Goal: Entertainment & Leisure: Consume media (video, audio)

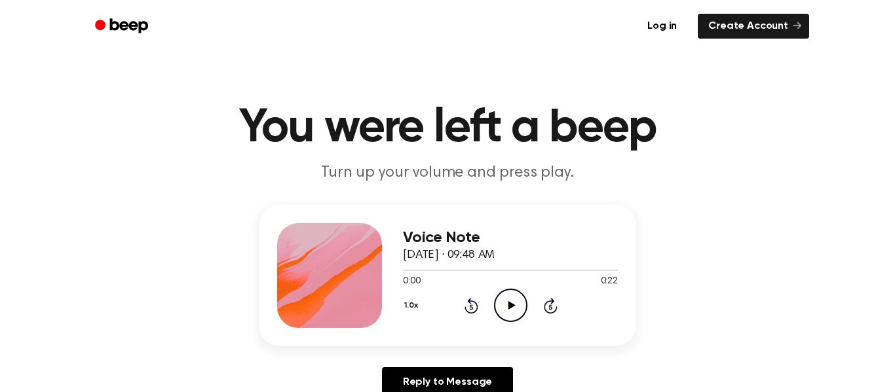
click at [508, 306] on icon at bounding box center [511, 305] width 7 height 9
click at [547, 306] on icon "Skip 5 seconds" at bounding box center [550, 305] width 14 height 17
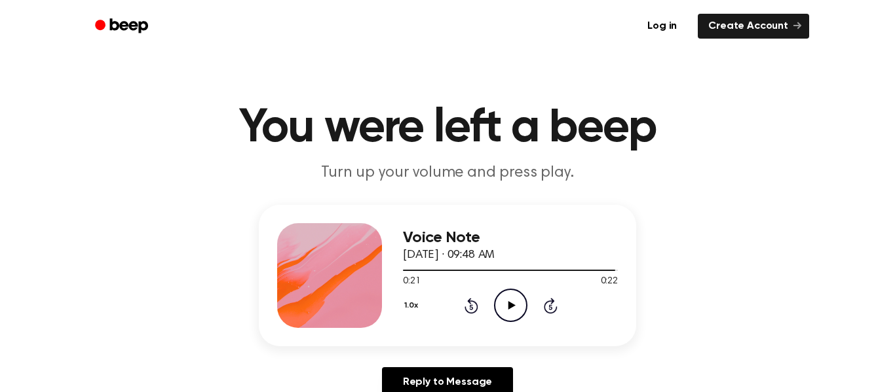
click at [547, 306] on icon "Skip 5 seconds" at bounding box center [550, 305] width 14 height 17
click at [466, 307] on icon at bounding box center [472, 306] width 14 height 16
click at [468, 304] on icon "Rewind 5 seconds" at bounding box center [471, 305] width 14 height 17
click at [468, 305] on icon "Rewind 5 seconds" at bounding box center [471, 305] width 14 height 17
click at [469, 304] on icon at bounding box center [472, 306] width 14 height 16
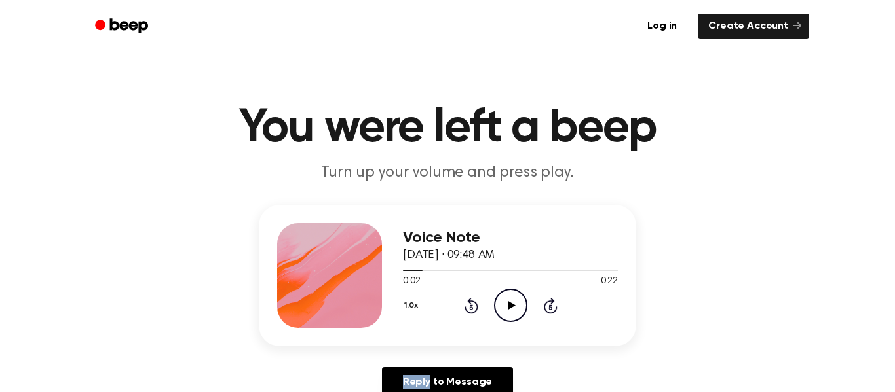
click at [469, 304] on icon at bounding box center [472, 306] width 14 height 16
click at [510, 308] on icon at bounding box center [511, 305] width 7 height 9
click at [411, 305] on button "1.0x" at bounding box center [413, 306] width 20 height 22
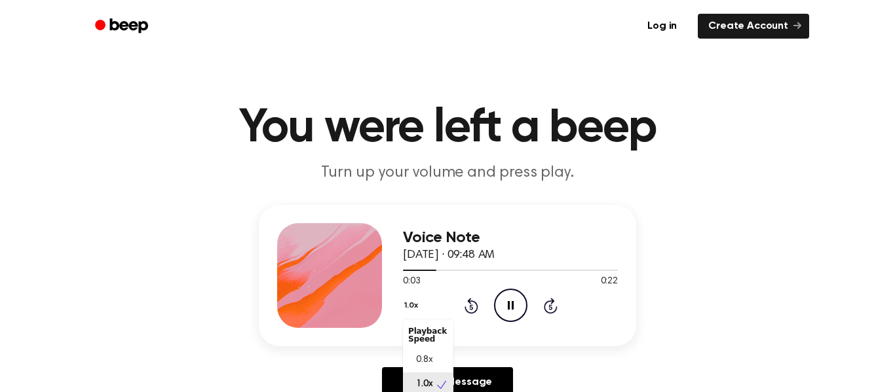
scroll to position [5, 0]
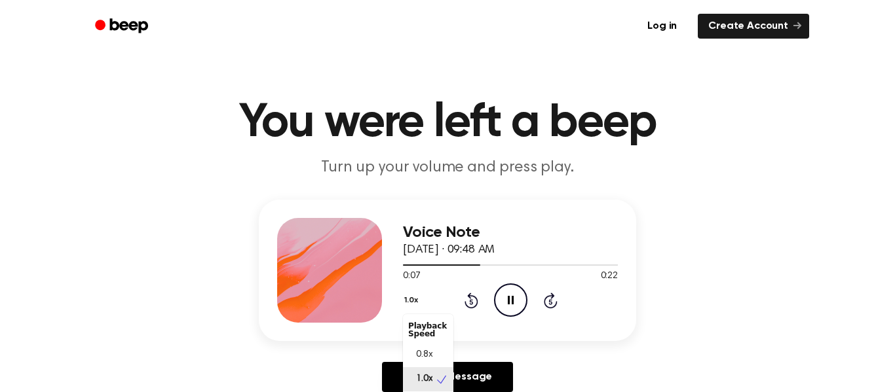
click at [412, 299] on button "1.0x" at bounding box center [413, 301] width 20 height 22
click at [508, 305] on icon "Play Audio" at bounding box center [510, 300] width 33 height 33
click at [554, 299] on icon "Skip 5 seconds" at bounding box center [550, 300] width 14 height 17
click at [470, 304] on icon "Rewind 5 seconds" at bounding box center [471, 300] width 14 height 17
click at [470, 304] on icon at bounding box center [470, 301] width 3 height 5
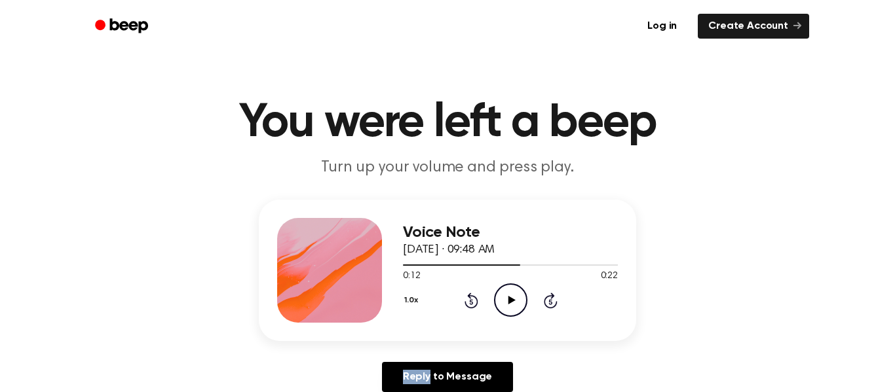
click at [470, 304] on icon at bounding box center [470, 301] width 3 height 5
click at [516, 297] on icon "Play Audio" at bounding box center [510, 300] width 33 height 33
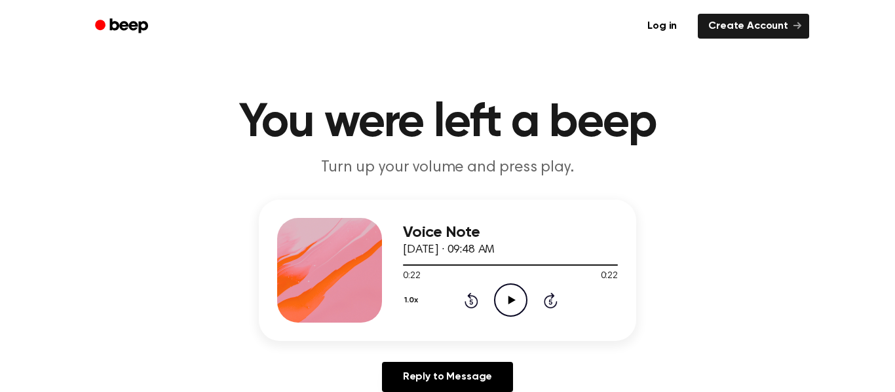
click at [499, 303] on icon "Play Audio" at bounding box center [510, 300] width 33 height 33
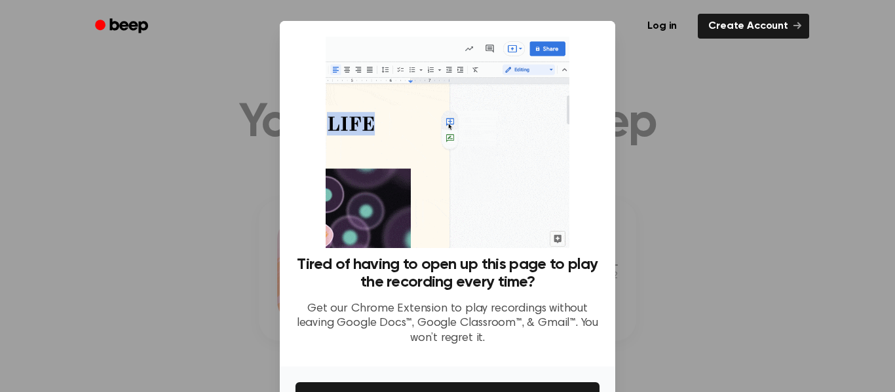
click at [248, 143] on div at bounding box center [447, 196] width 895 height 392
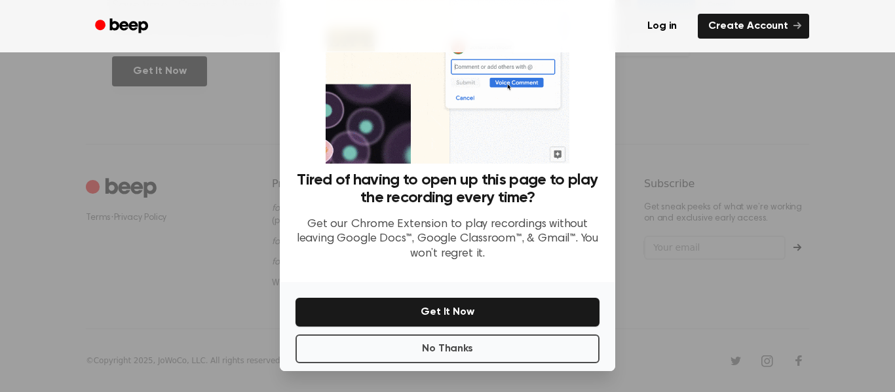
scroll to position [84, 0]
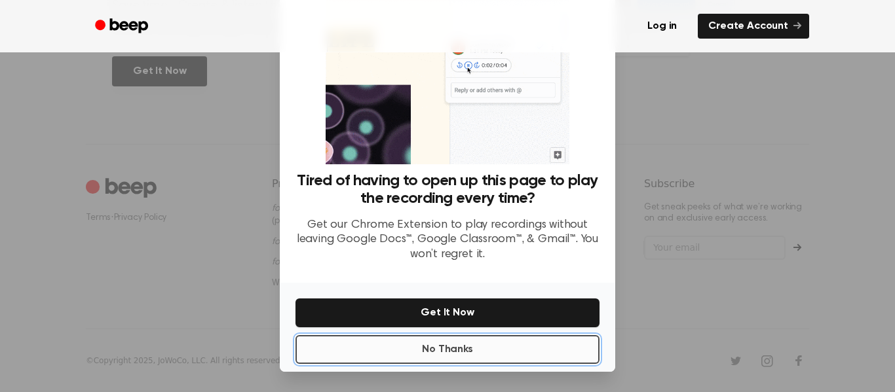
click at [409, 346] on button "No Thanks" at bounding box center [447, 349] width 304 height 29
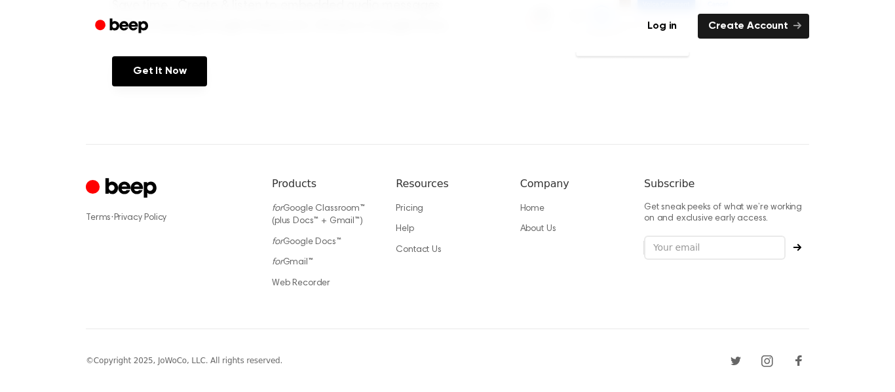
scroll to position [0, 0]
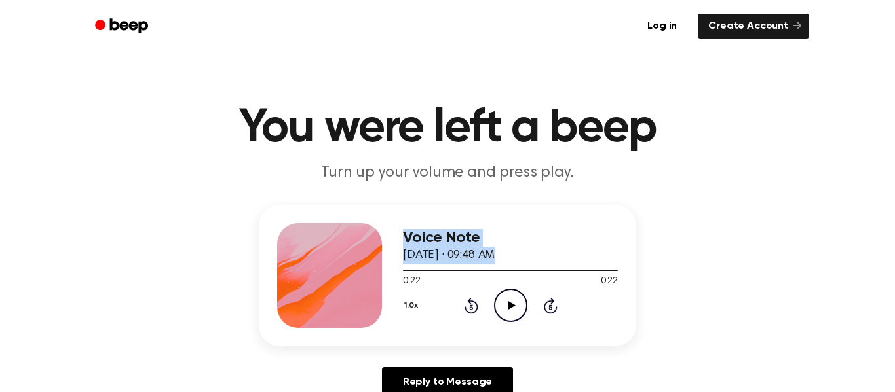
drag, startPoint x: 604, startPoint y: 268, endPoint x: 370, endPoint y: 253, distance: 234.4
click at [370, 253] on div "Voice Note [DATE] · 09:48 AM 0:22 0:22 Your browser does not support the [objec…" at bounding box center [447, 276] width 377 height 142
click at [399, 272] on div "Voice Note [DATE] · 09:48 AM 0:22 0:22 Your browser does not support the [objec…" at bounding box center [447, 276] width 377 height 142
click at [408, 271] on div at bounding box center [510, 270] width 215 height 1
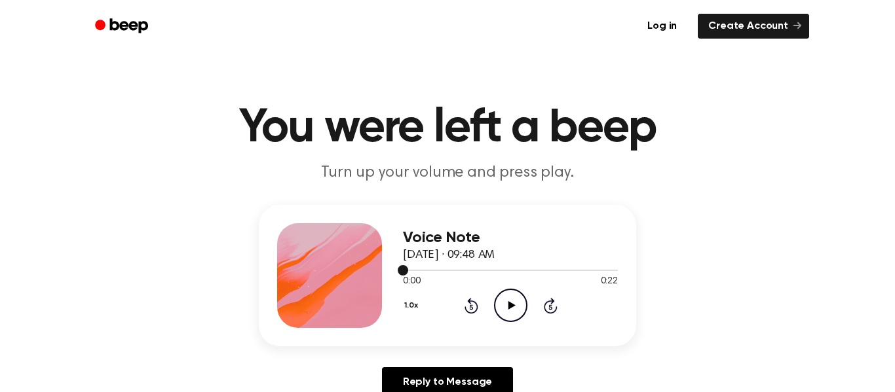
click at [408, 271] on div at bounding box center [510, 270] width 215 height 1
click at [400, 272] on span at bounding box center [403, 270] width 10 height 10
click at [510, 307] on icon at bounding box center [511, 305] width 7 height 9
click at [511, 307] on icon at bounding box center [511, 305] width 7 height 9
click at [394, 365] on div "Voice Note [DATE] · 09:48 AM 0:22 0:22 Your browser does not support the [objec…" at bounding box center [448, 306] width 864 height 203
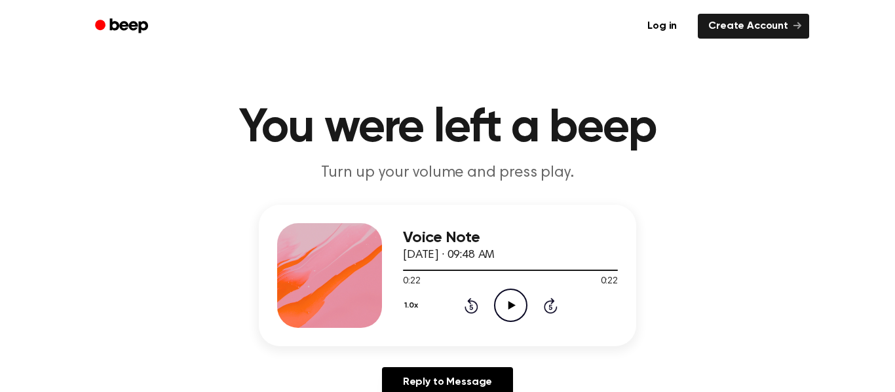
click at [470, 310] on icon at bounding box center [470, 307] width 3 height 5
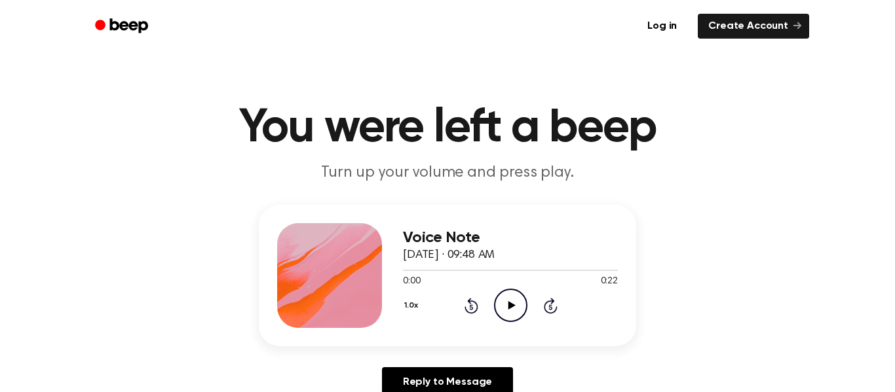
click at [470, 310] on icon at bounding box center [470, 307] width 3 height 5
click at [508, 309] on icon at bounding box center [511, 305] width 7 height 9
